Goal: Communication & Community: Share content

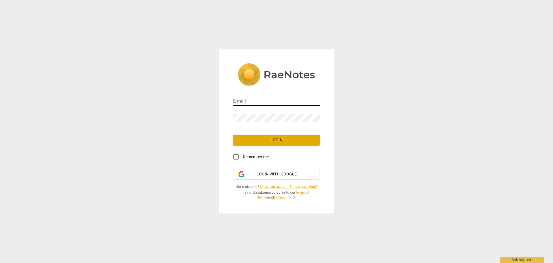
click at [262, 101] on input "email" at bounding box center [276, 101] width 87 height 8
type input "j"
drag, startPoint x: 295, startPoint y: 100, endPoint x: 231, endPoint y: 100, distance: 64.2
click at [231, 100] on div "E-mail [PERSON_NAME].a.johnson4.civ@us Password Login Remember me Login with Go…" at bounding box center [276, 131] width 114 height 164
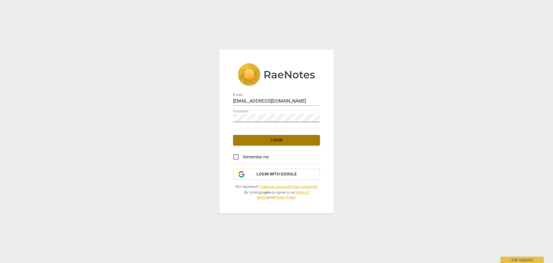
click at [280, 138] on span "Login" at bounding box center [276, 140] width 77 height 6
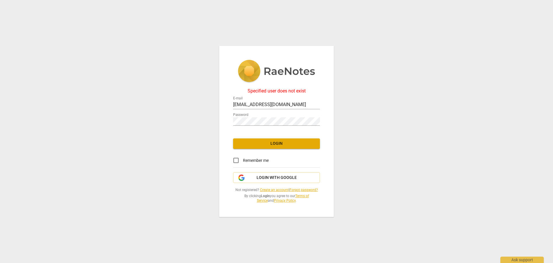
drag, startPoint x: 306, startPoint y: 105, endPoint x: 194, endPoint y: 113, distance: 112.5
click at [194, 113] on div "Specified user does not exist E-mail [EMAIL_ADDRESS][DOMAIN_NAME] Password Logi…" at bounding box center [276, 131] width 553 height 263
type input "[PERSON_NAME][EMAIL_ADDRESS][DOMAIN_NAME]"
click at [273, 143] on span "Login" at bounding box center [276, 144] width 77 height 6
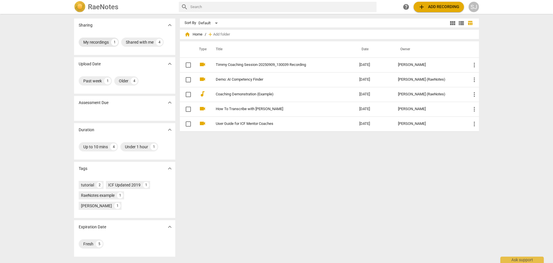
click at [94, 42] on div "My recordings" at bounding box center [95, 42] width 25 height 6
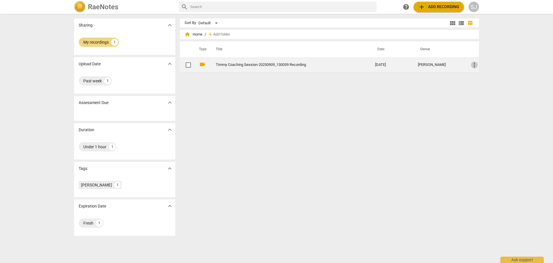
click at [472, 65] on span "more_vert" at bounding box center [474, 65] width 7 height 7
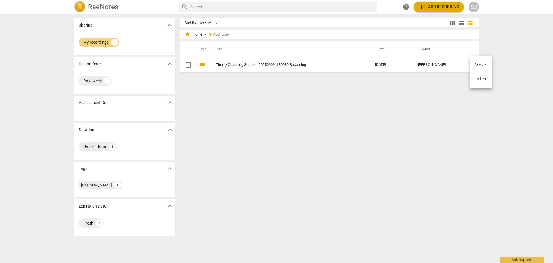
click at [425, 111] on div at bounding box center [276, 131] width 553 height 263
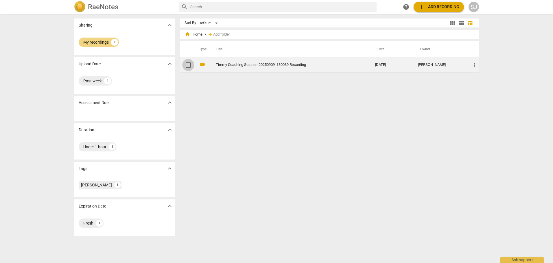
click at [187, 65] on input "checkbox" at bounding box center [188, 65] width 12 height 7
checkbox input "false"
click at [248, 64] on link "Timmy Coaching Session-20250909_130039 Recording" at bounding box center [285, 65] width 138 height 4
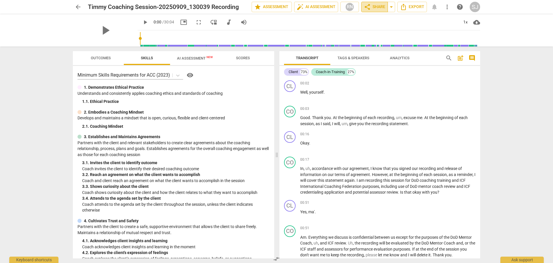
click at [378, 6] on span "share Share" at bounding box center [374, 6] width 21 height 7
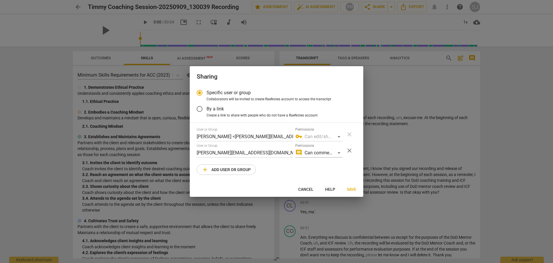
click at [235, 168] on span "add Add user or group" at bounding box center [226, 169] width 49 height 7
radio input "false"
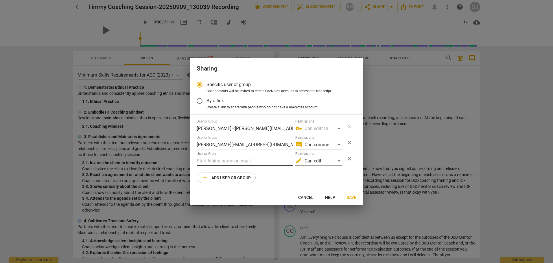
click at [204, 160] on input "text" at bounding box center [245, 160] width 96 height 9
paste input "mailto:[EMAIL_ADDRESS][DOMAIN_NAME]"
type input "[EMAIL_ADDRESS][DOMAIN_NAME]"
click at [340, 160] on div "edit Can edit" at bounding box center [318, 160] width 47 height 9
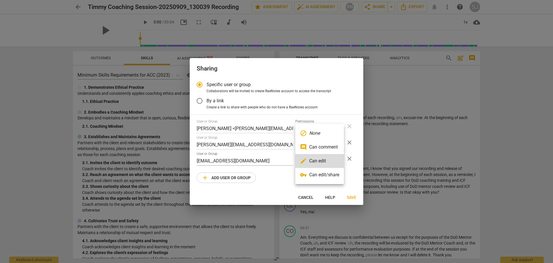
click at [324, 146] on li "comment Can comment" at bounding box center [319, 147] width 49 height 14
radio input "false"
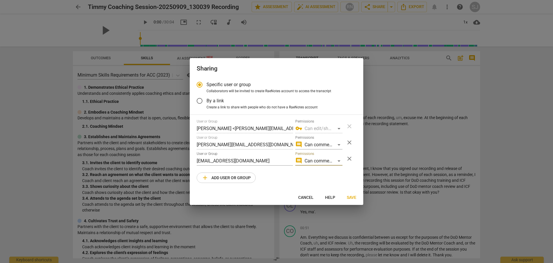
click at [352, 197] on span "Save" at bounding box center [352, 198] width 10 height 6
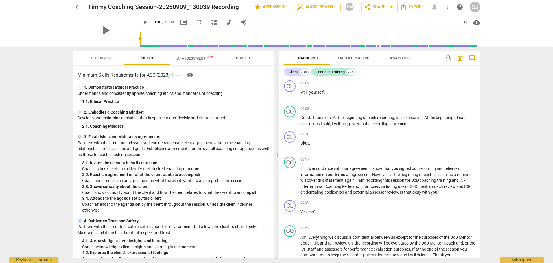
click at [476, 5] on div "SJ" at bounding box center [475, 7] width 10 height 10
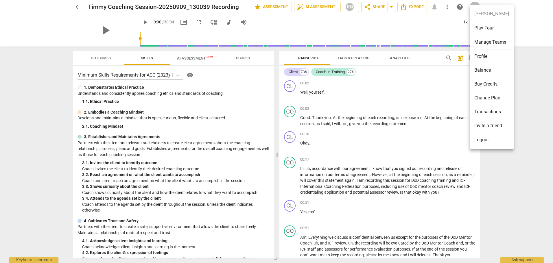
click at [482, 138] on li "Logout" at bounding box center [492, 140] width 44 height 14
